Goal: Task Accomplishment & Management: Manage account settings

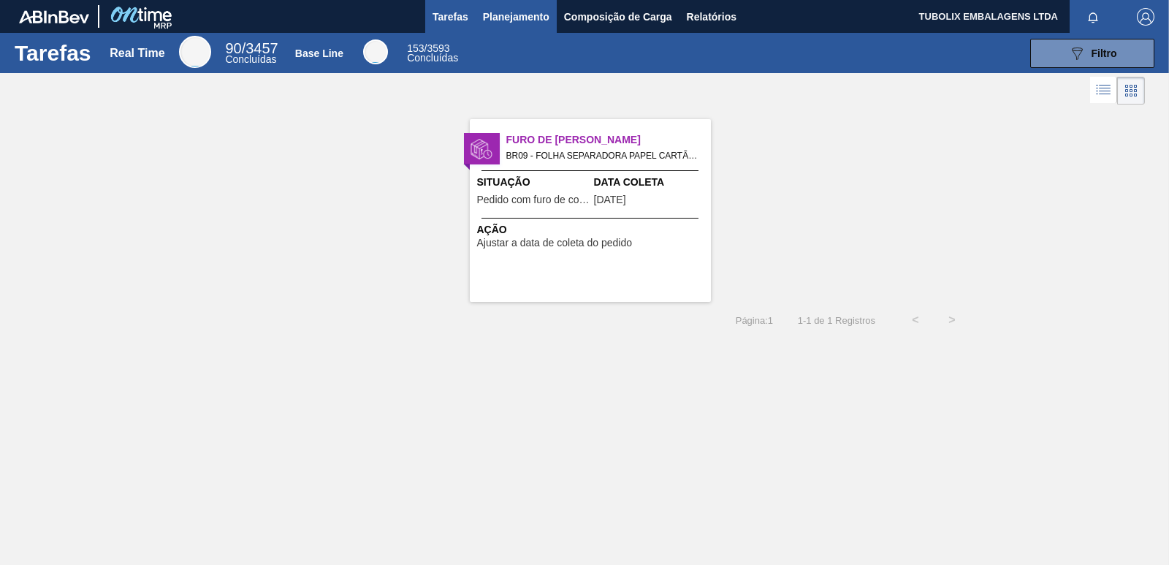
click at [505, 18] on span "Planejamento" at bounding box center [516, 17] width 67 height 18
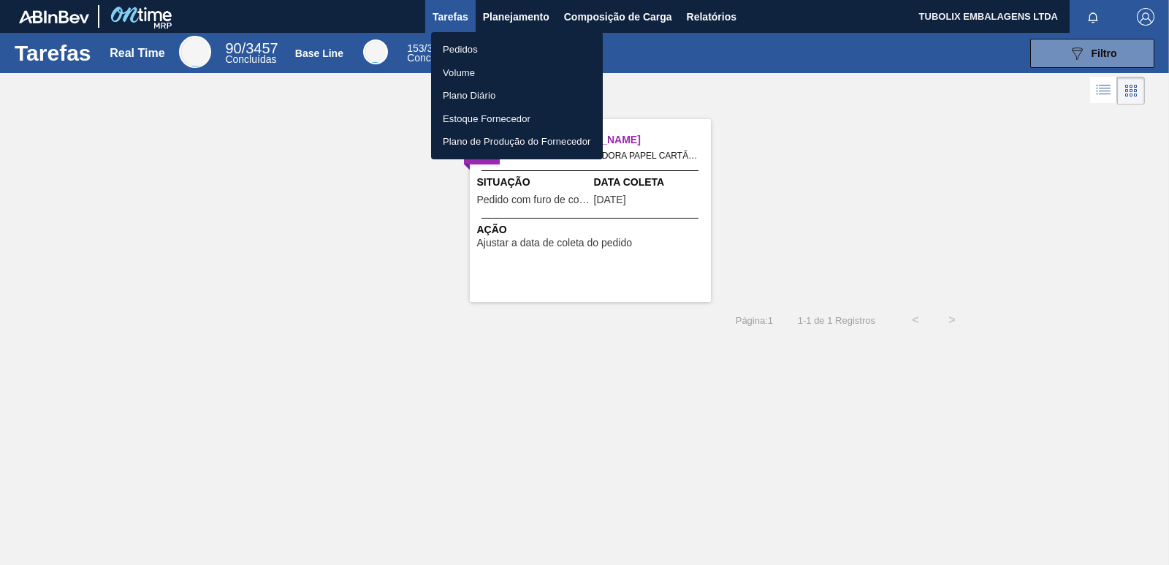
click at [470, 50] on li "Pedidos" at bounding box center [517, 49] width 172 height 23
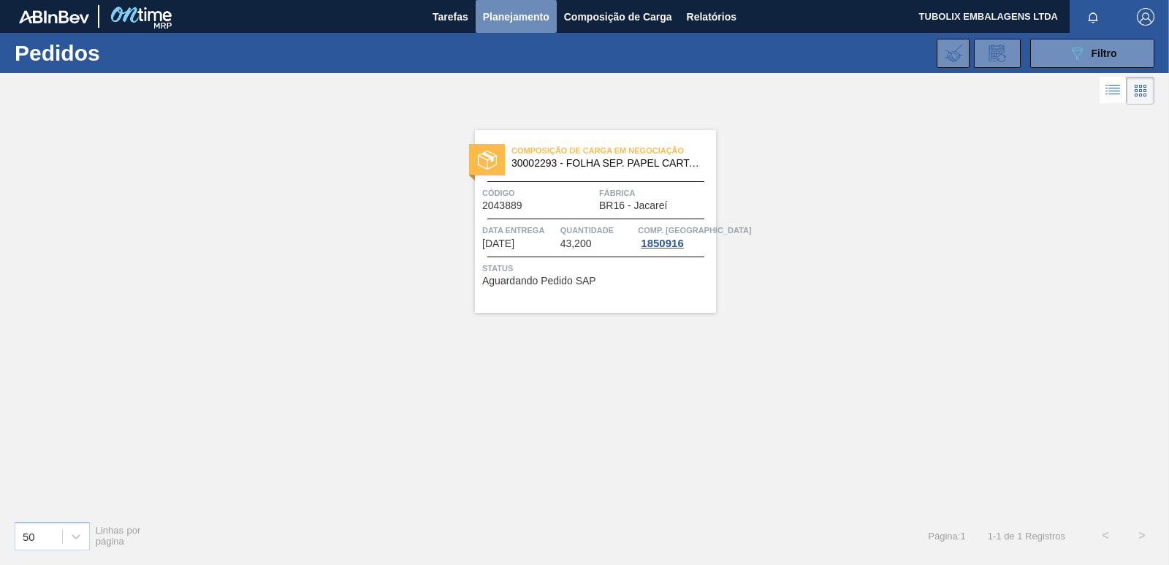
click at [536, 18] on span "Planejamento" at bounding box center [516, 17] width 67 height 18
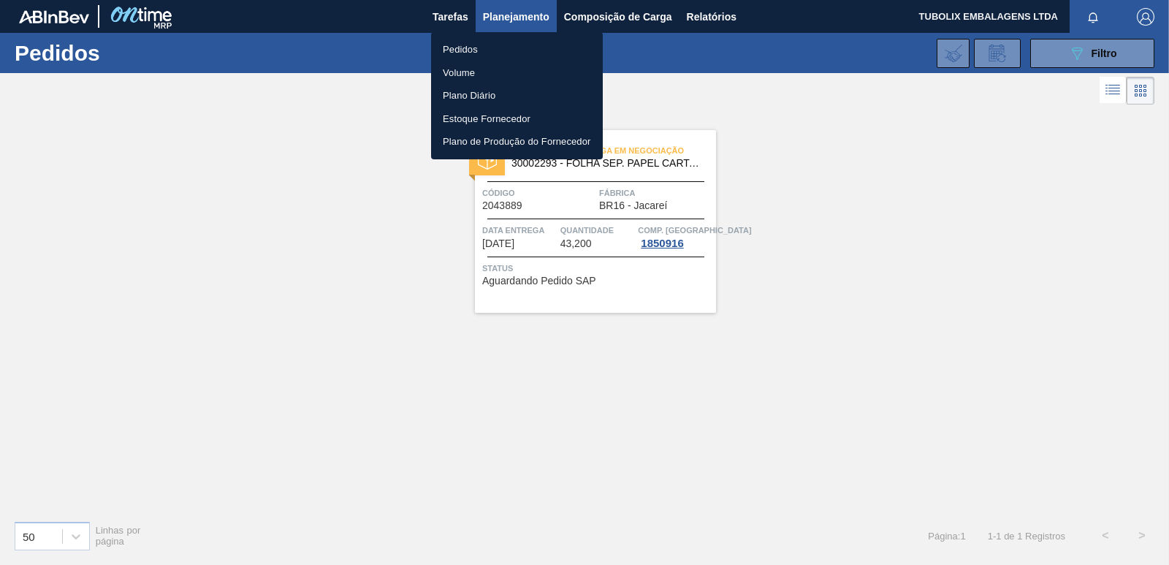
click at [811, 227] on div at bounding box center [584, 282] width 1169 height 565
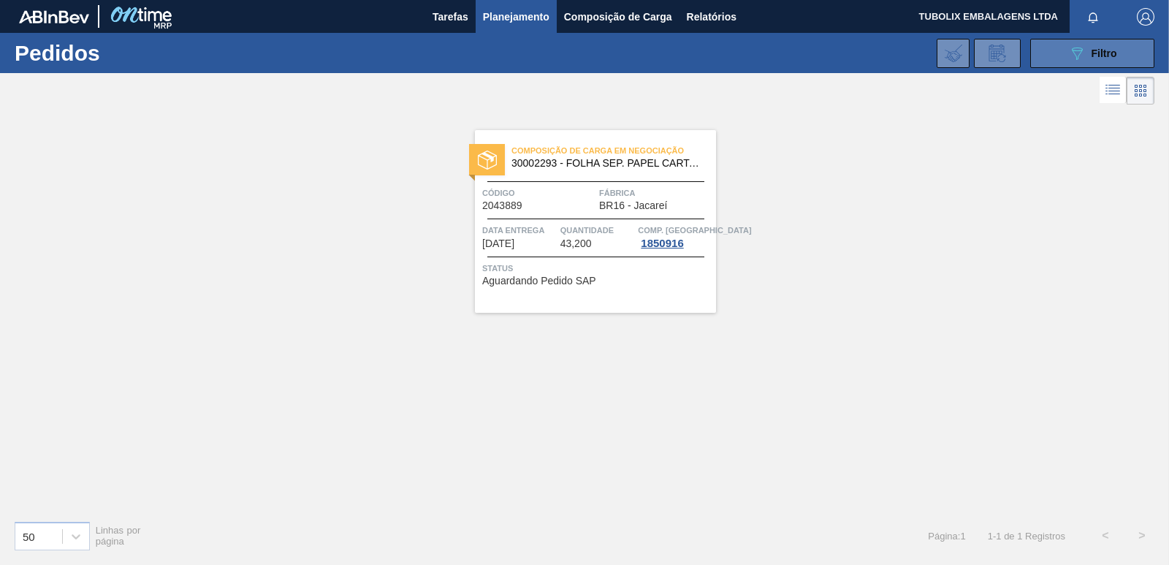
click at [1066, 52] on button "089F7B8B-B2A5-4AFE-B5C0-19BA573D28AC Filtro" at bounding box center [1093, 53] width 124 height 29
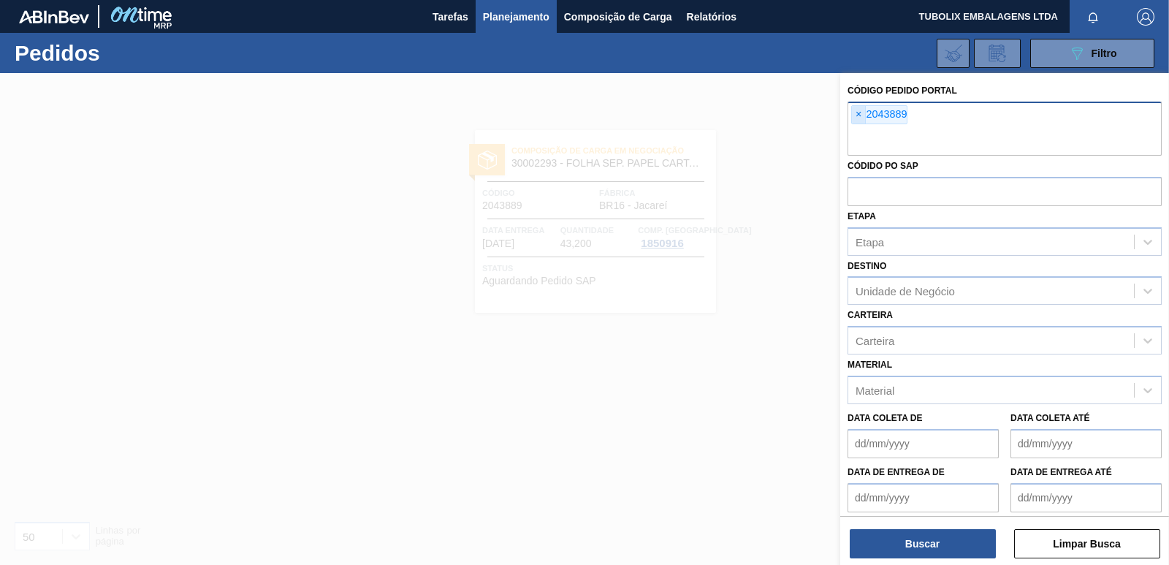
click at [860, 108] on span "×" at bounding box center [859, 115] width 14 height 18
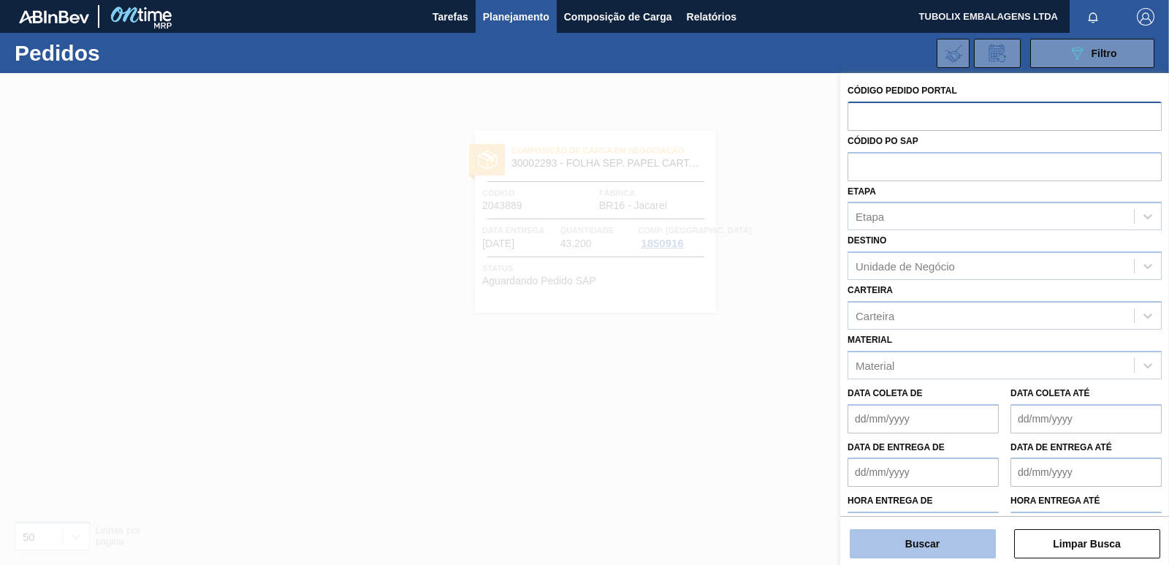
click at [920, 542] on button "Buscar" at bounding box center [923, 543] width 146 height 29
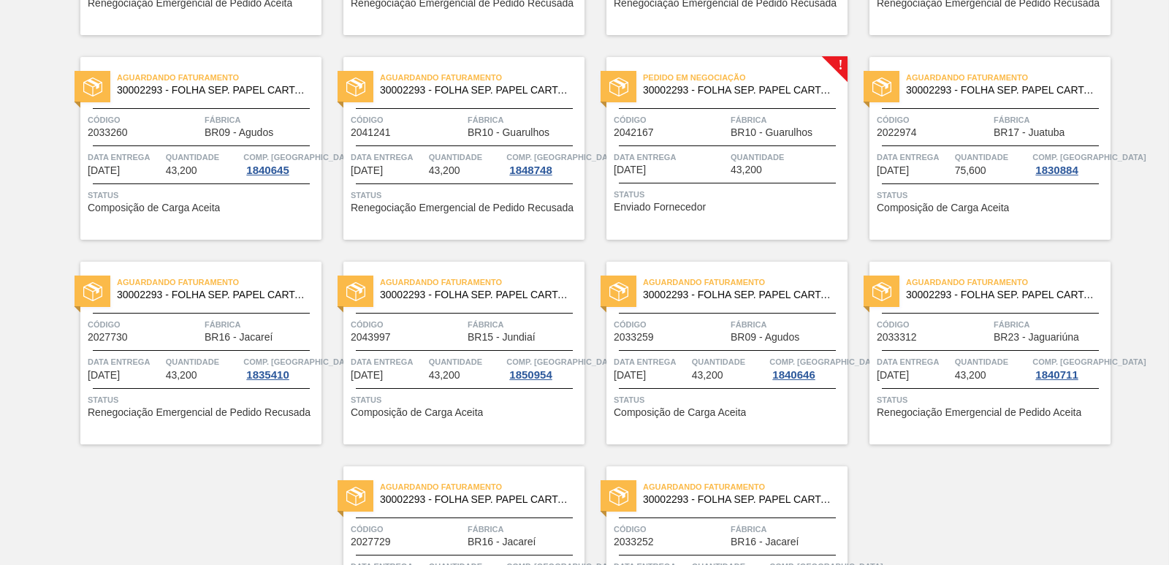
scroll to position [2258, 0]
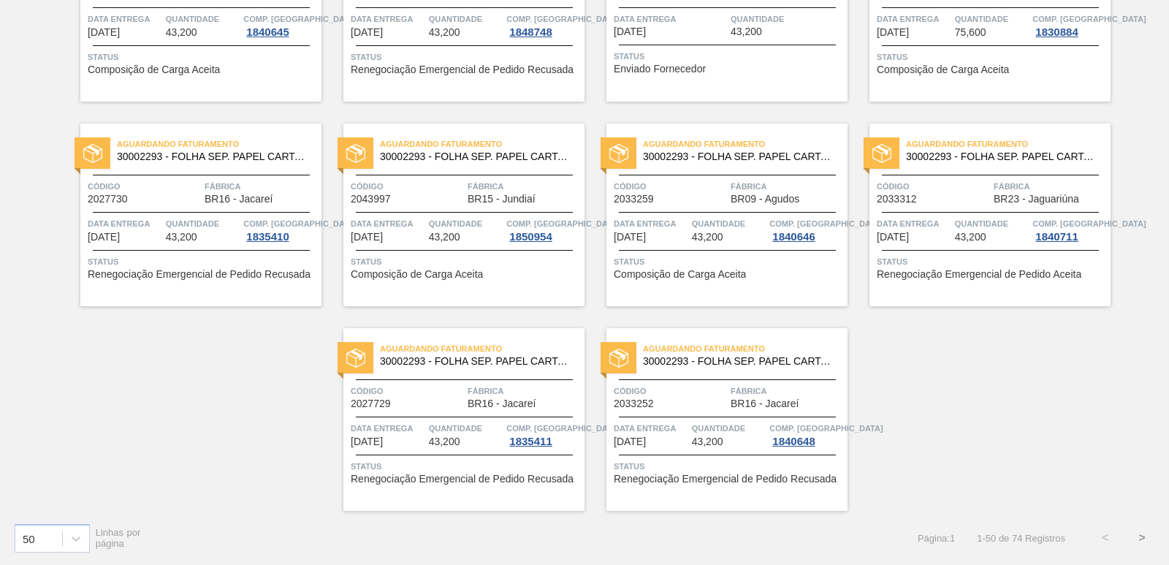
click at [1137, 537] on button ">" at bounding box center [1142, 538] width 37 height 37
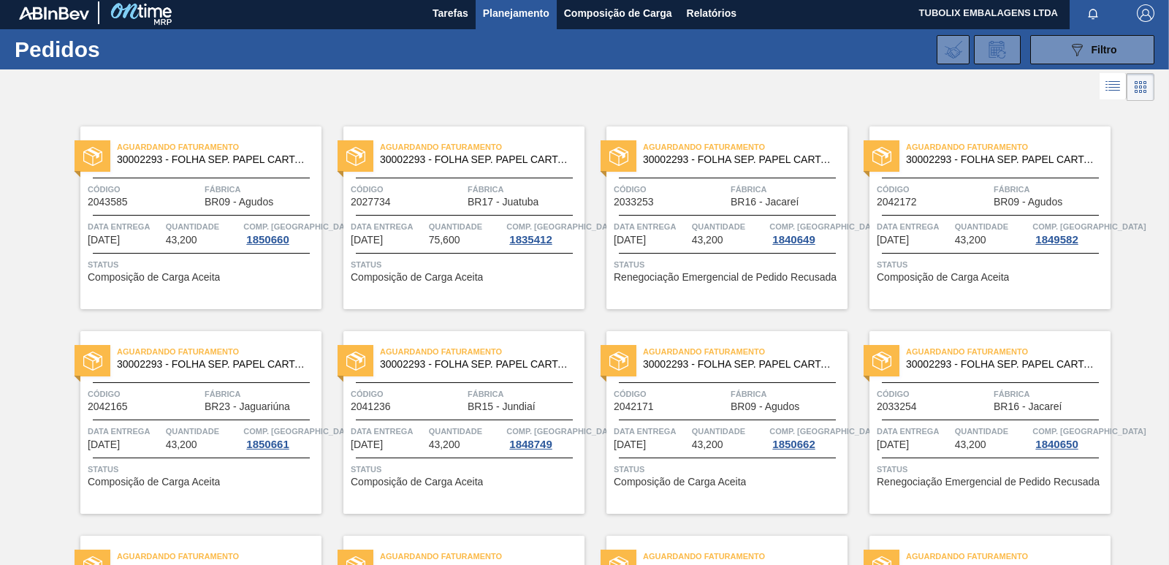
scroll to position [0, 0]
